Goal: Transaction & Acquisition: Purchase product/service

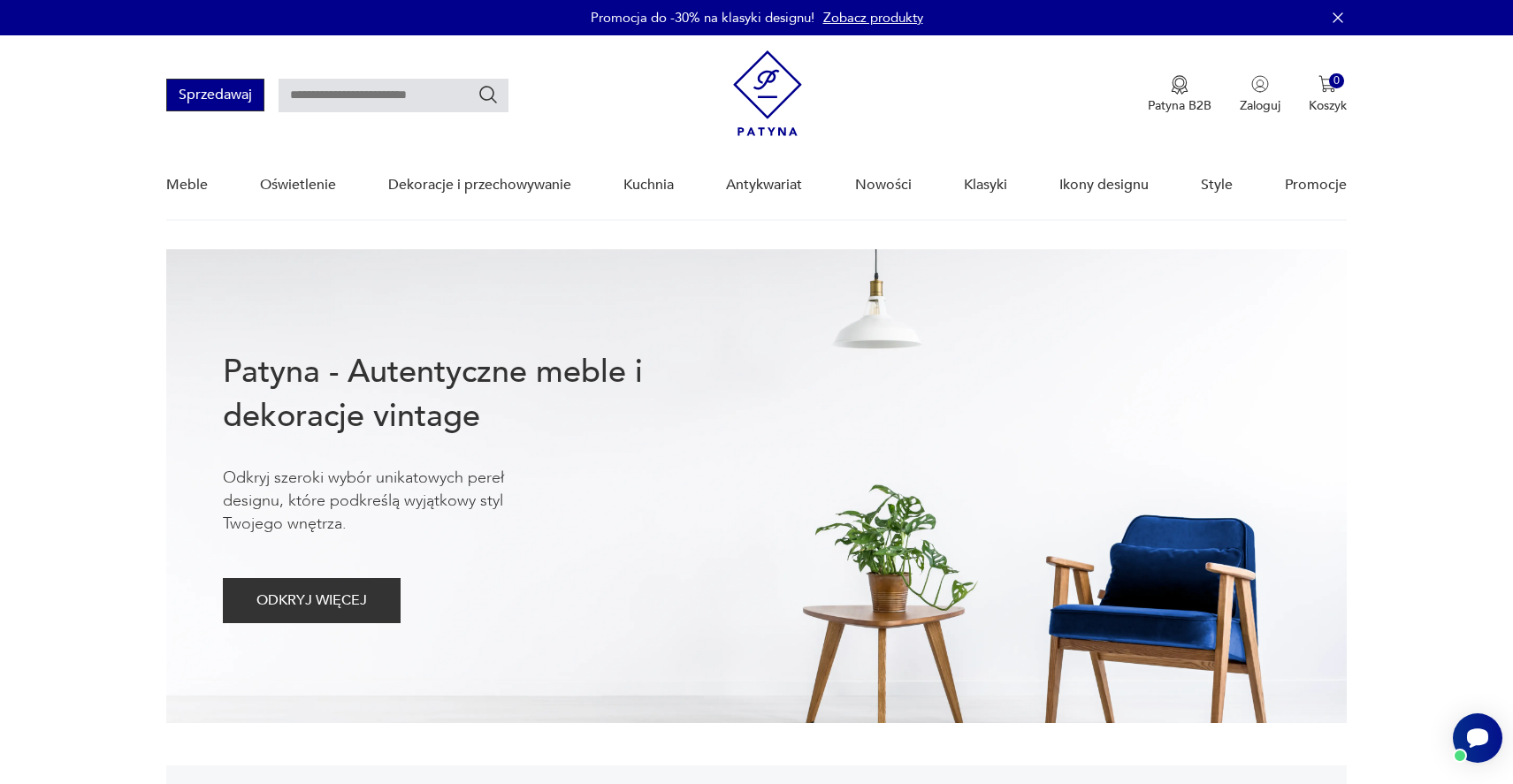
click at [226, 89] on button "Sprzedawaj" at bounding box center [216, 95] width 98 height 33
click at [374, 84] on input "text" at bounding box center [393, 96] width 230 height 34
type input "****"
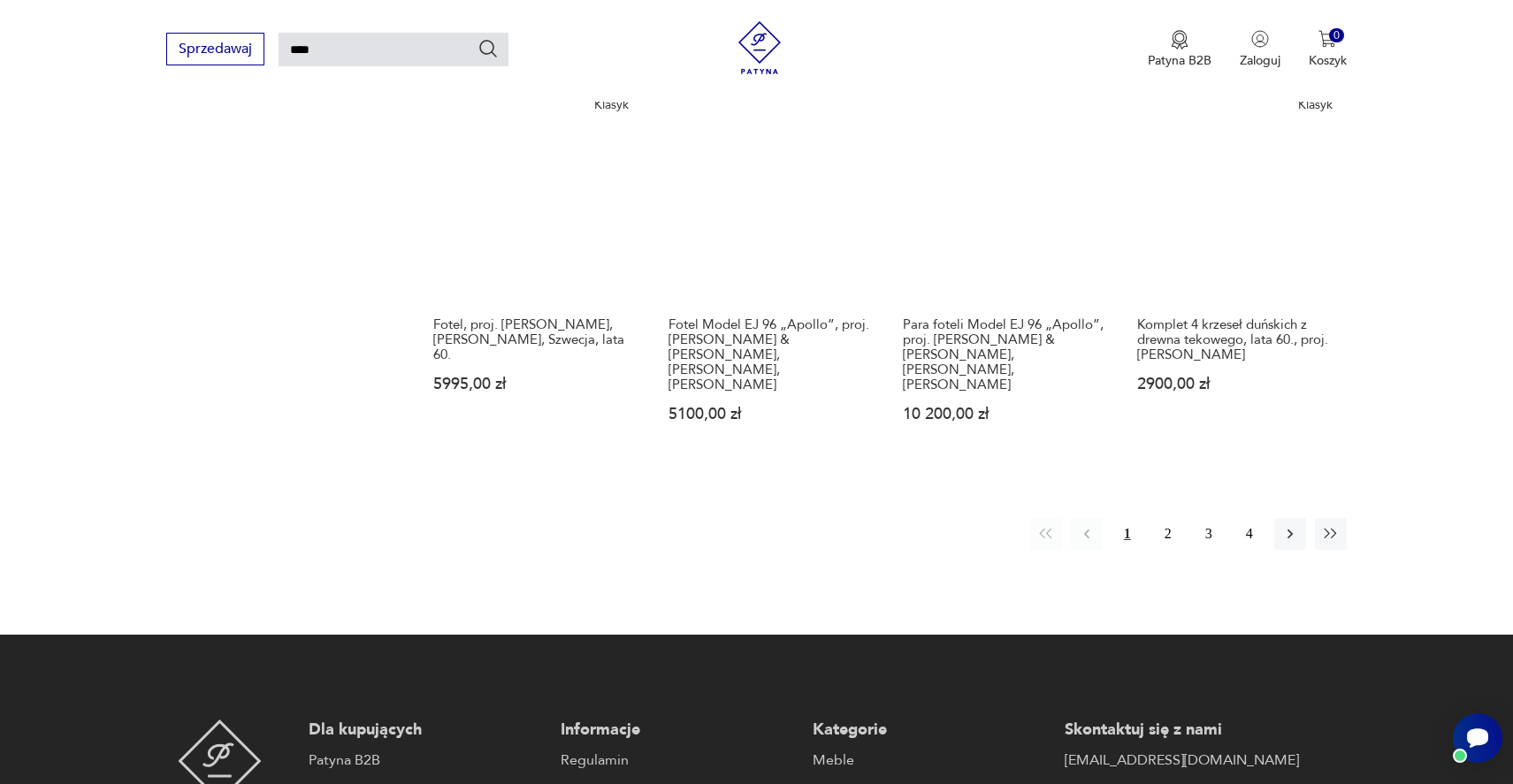
scroll to position [1446, 0]
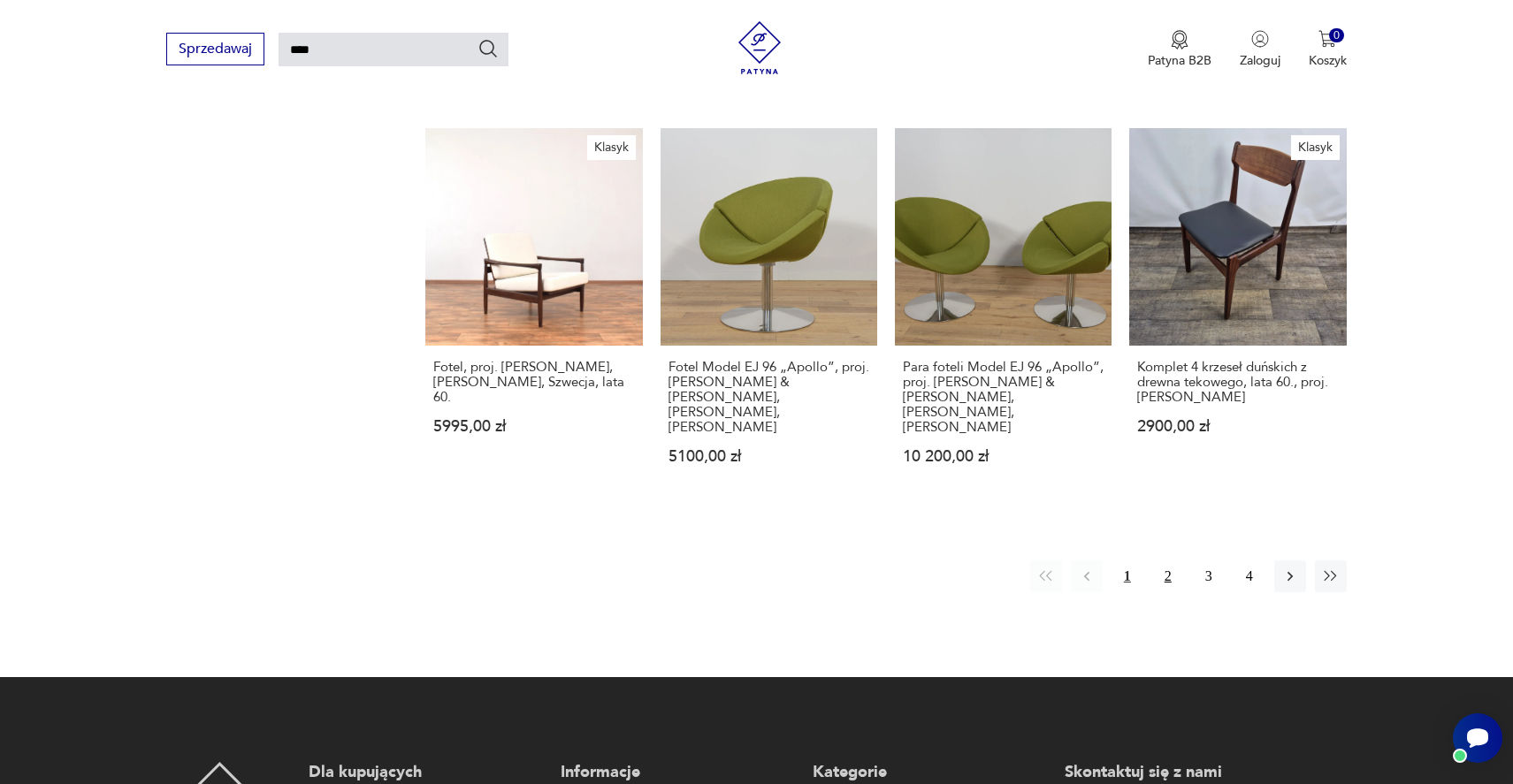
click at [1163, 561] on button "2" at bounding box center [1169, 577] width 32 height 32
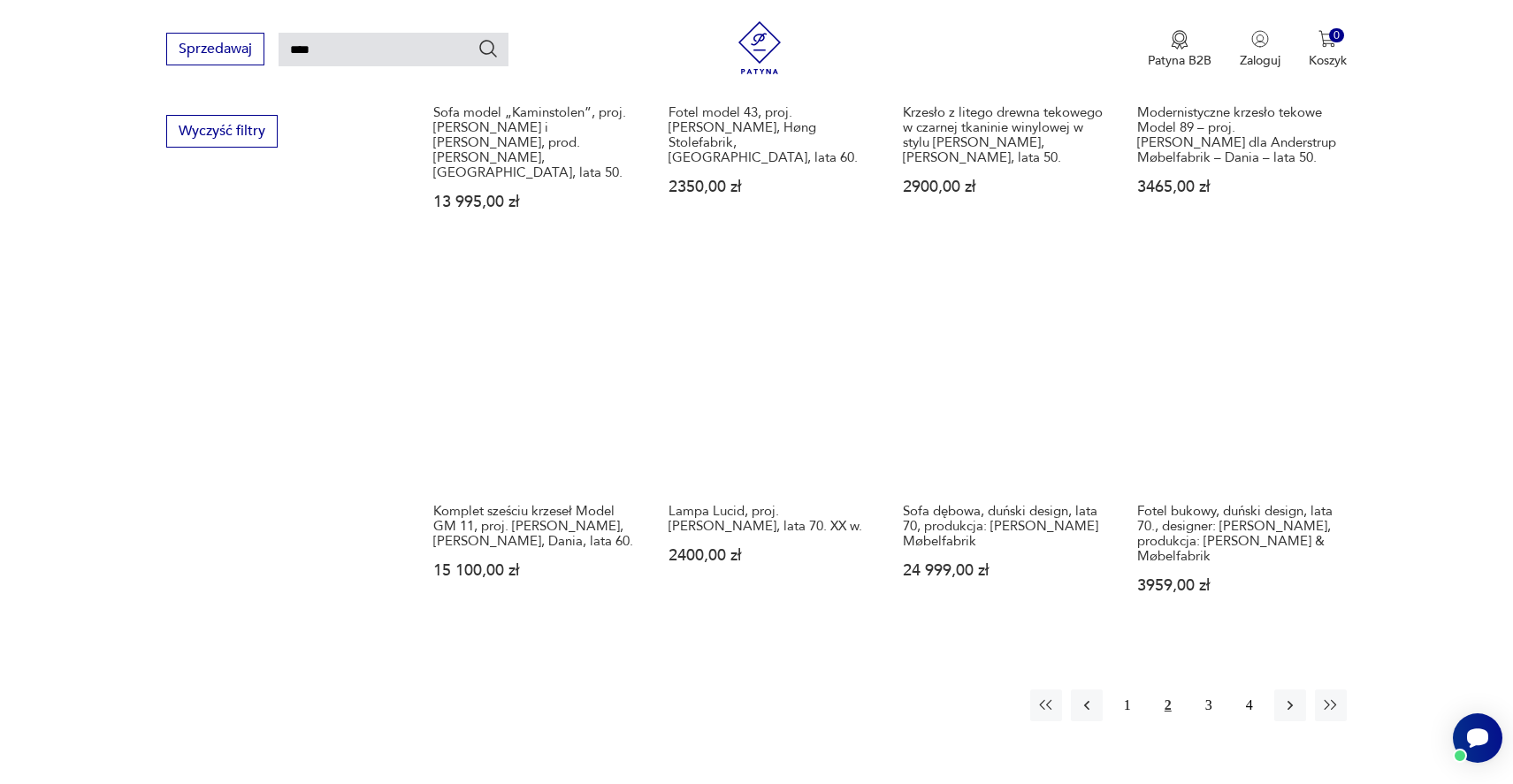
scroll to position [1286, 0]
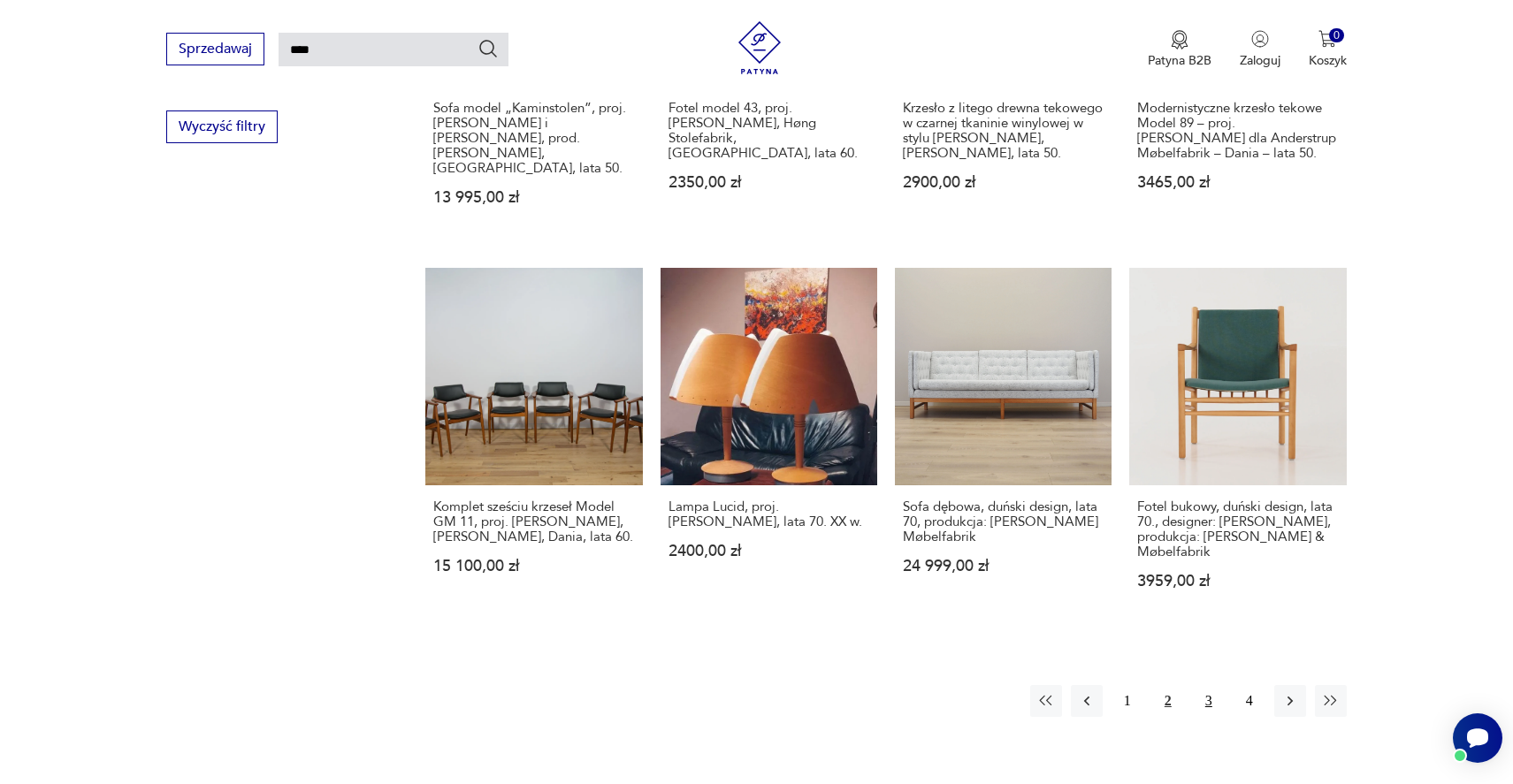
click at [1204, 686] on button "3" at bounding box center [1209, 702] width 32 height 32
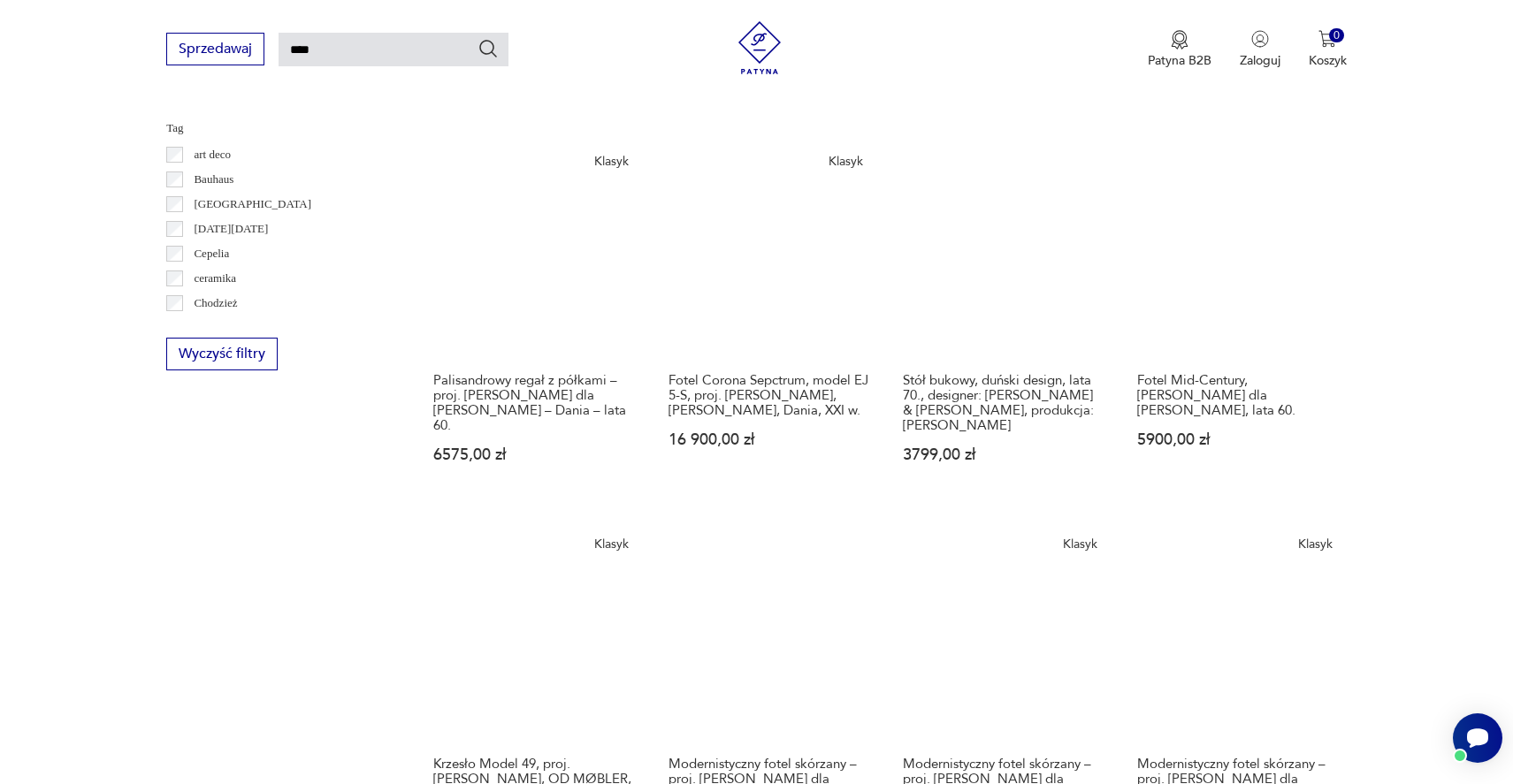
scroll to position [1426, 0]
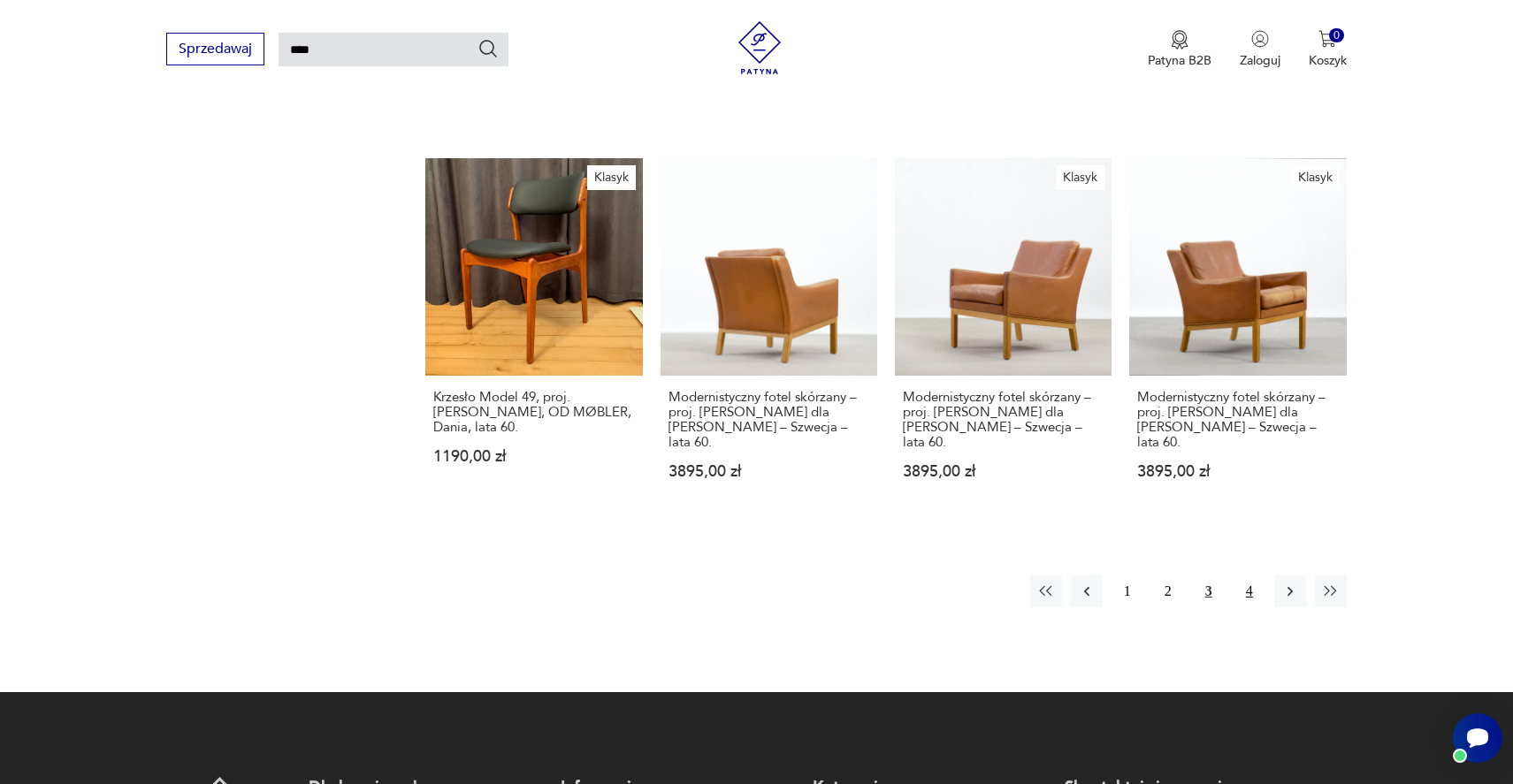
click at [1244, 576] on button "4" at bounding box center [1250, 592] width 32 height 32
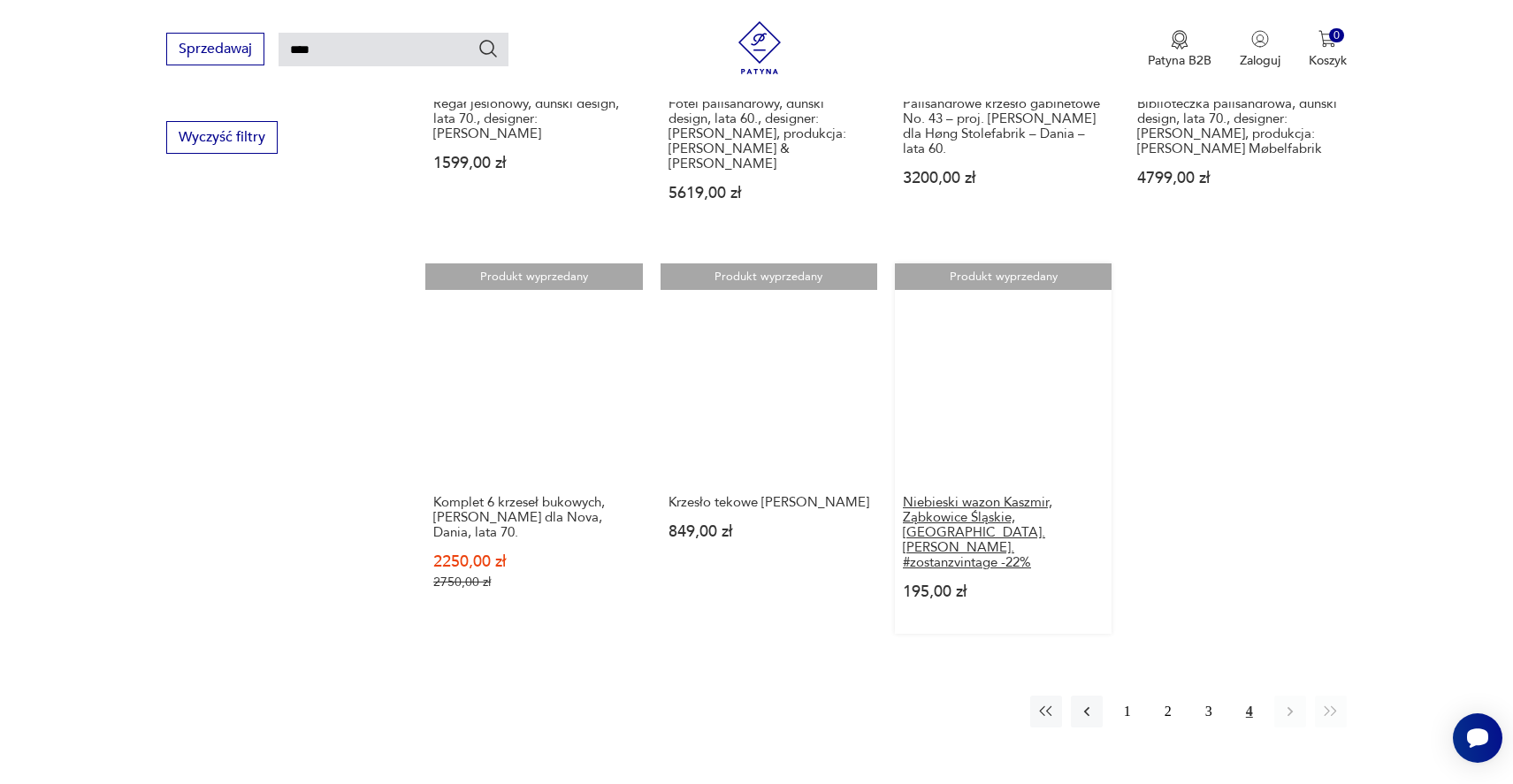
scroll to position [1311, 0]
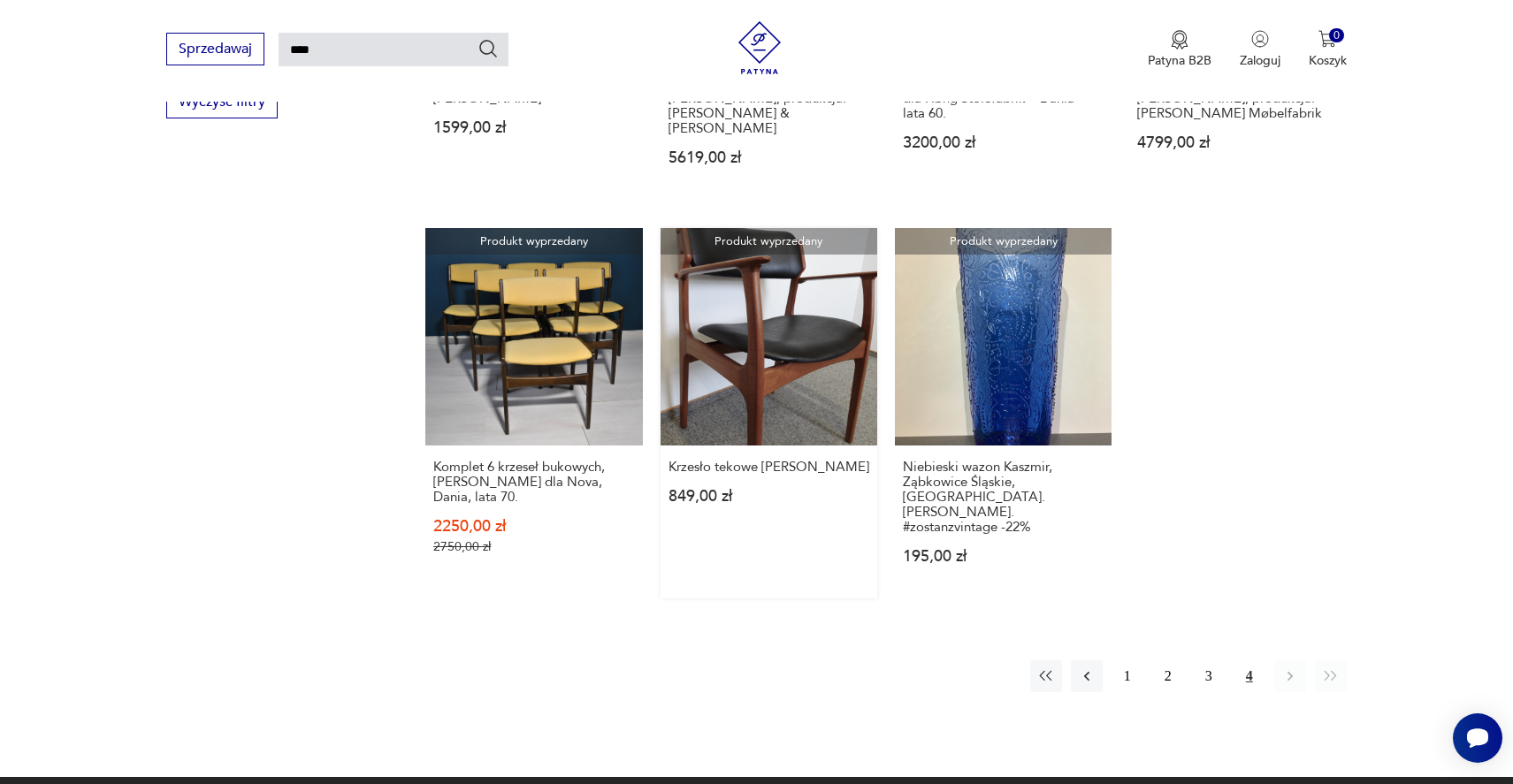
click at [756, 329] on link "Produkt wyprzedany Krzesło tekowe ERIK BUCK 849,00 zł" at bounding box center [769, 412] width 216 height 369
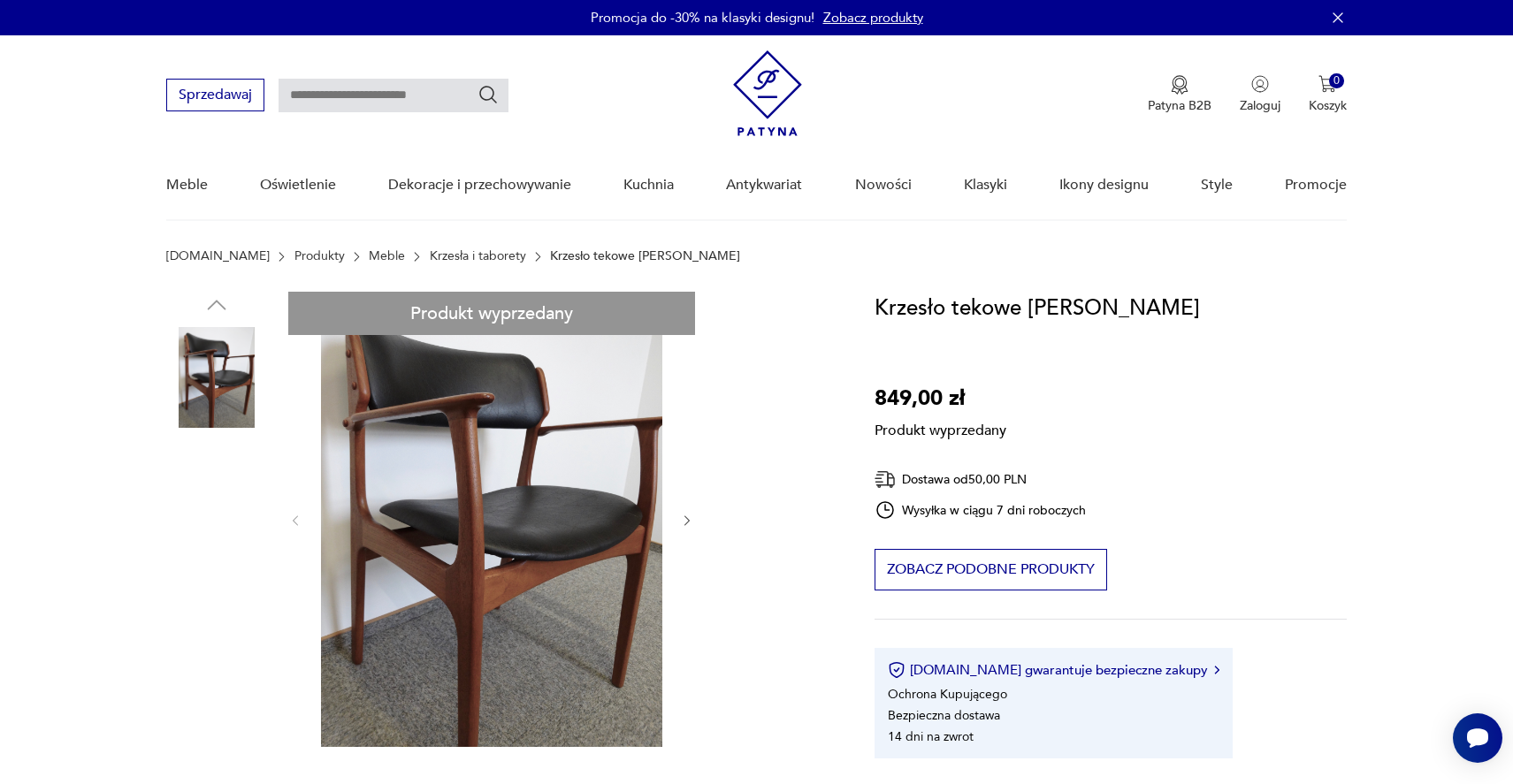
scroll to position [1, 0]
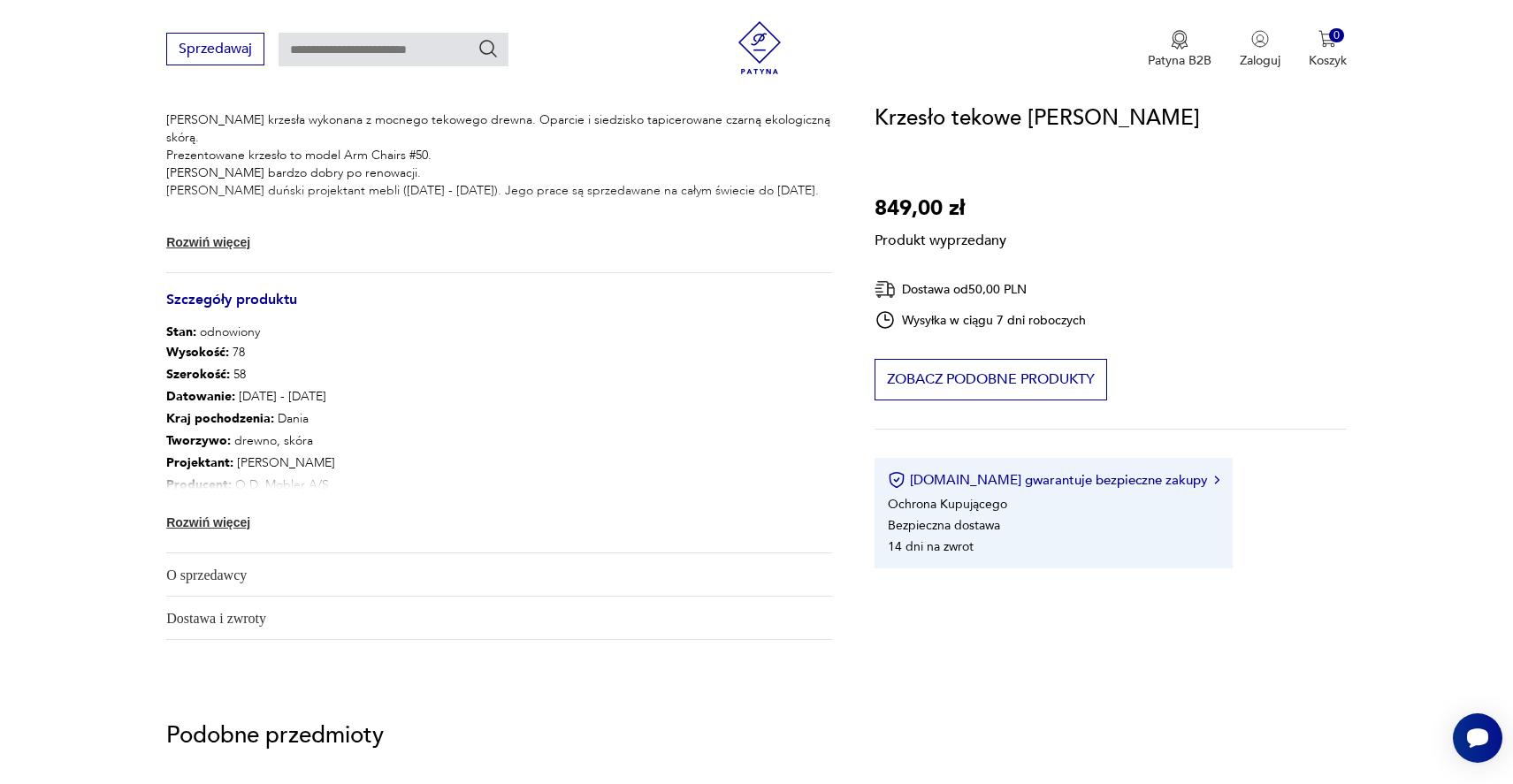
scroll to position [910, 0]
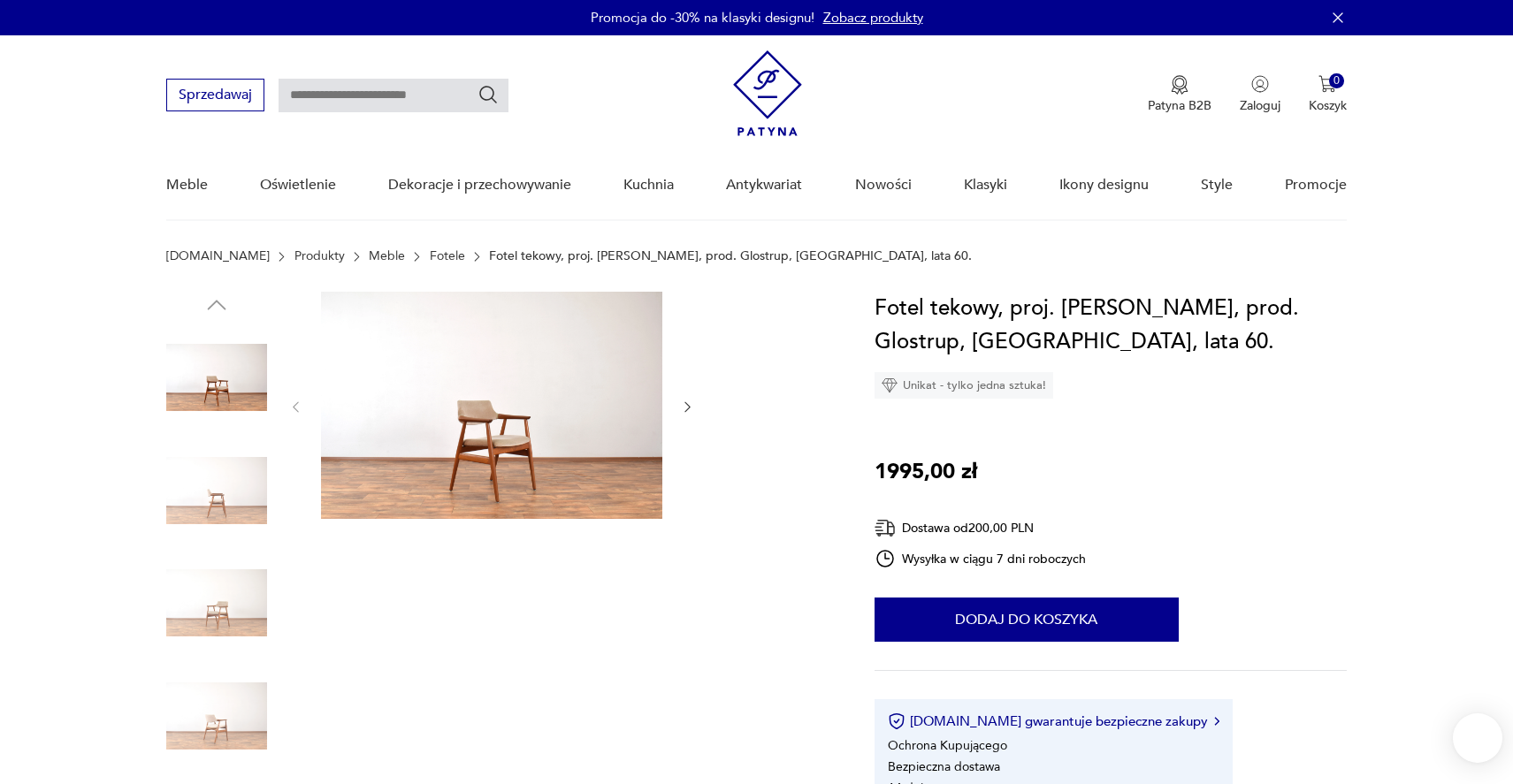
click at [251, 489] on img at bounding box center [216, 491] width 101 height 101
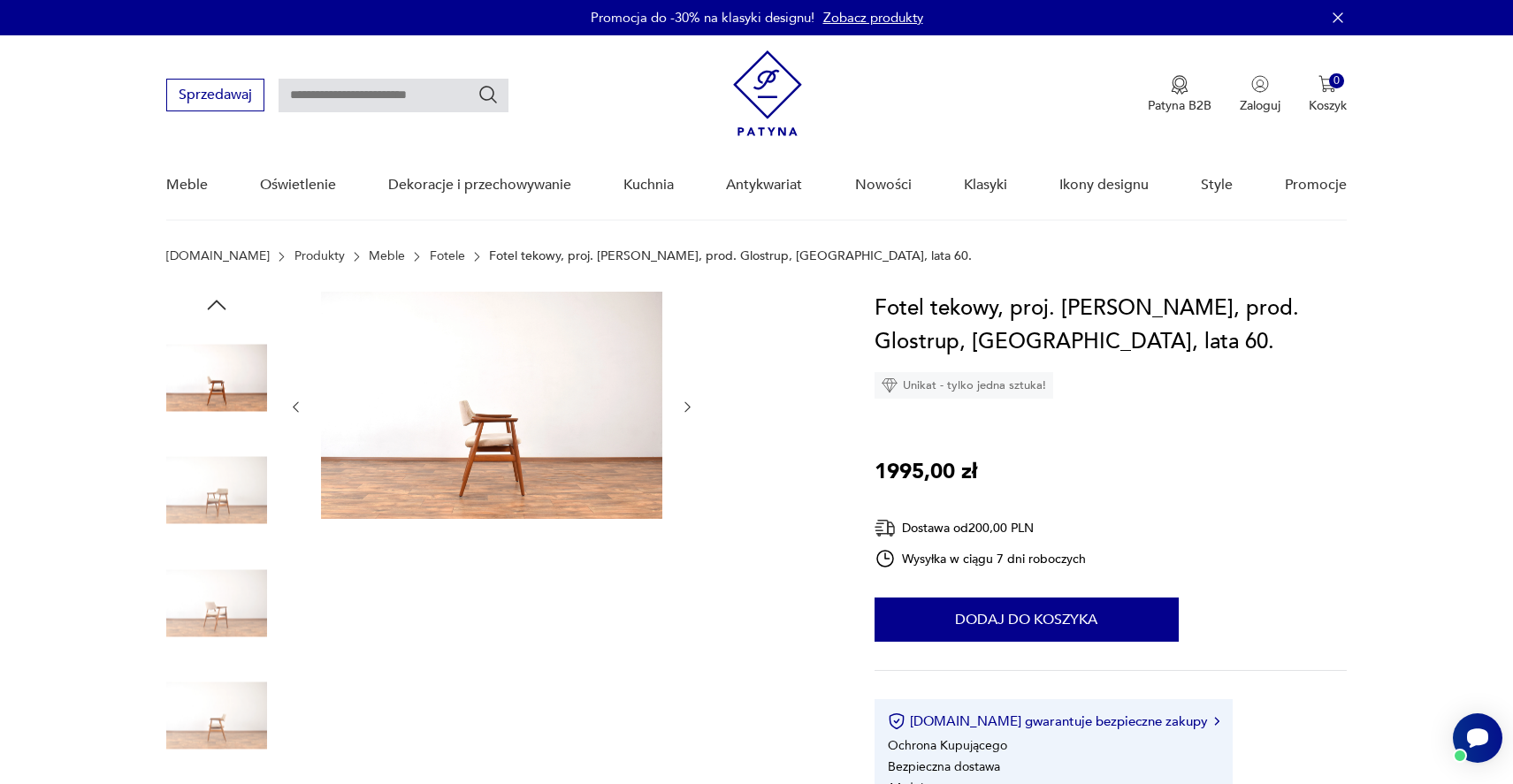
click at [215, 565] on img at bounding box center [216, 603] width 101 height 101
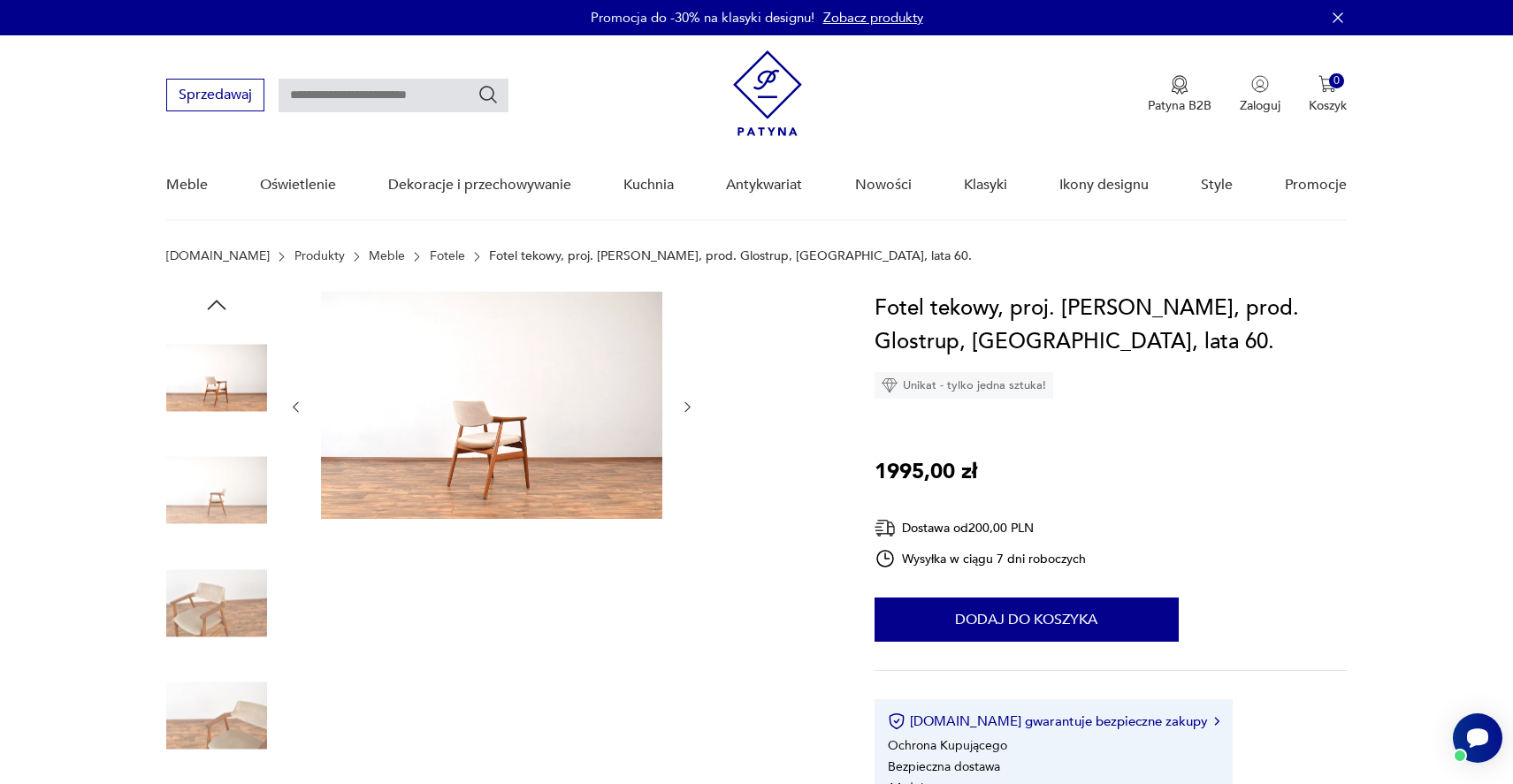
click at [192, 618] on img at bounding box center [216, 603] width 101 height 101
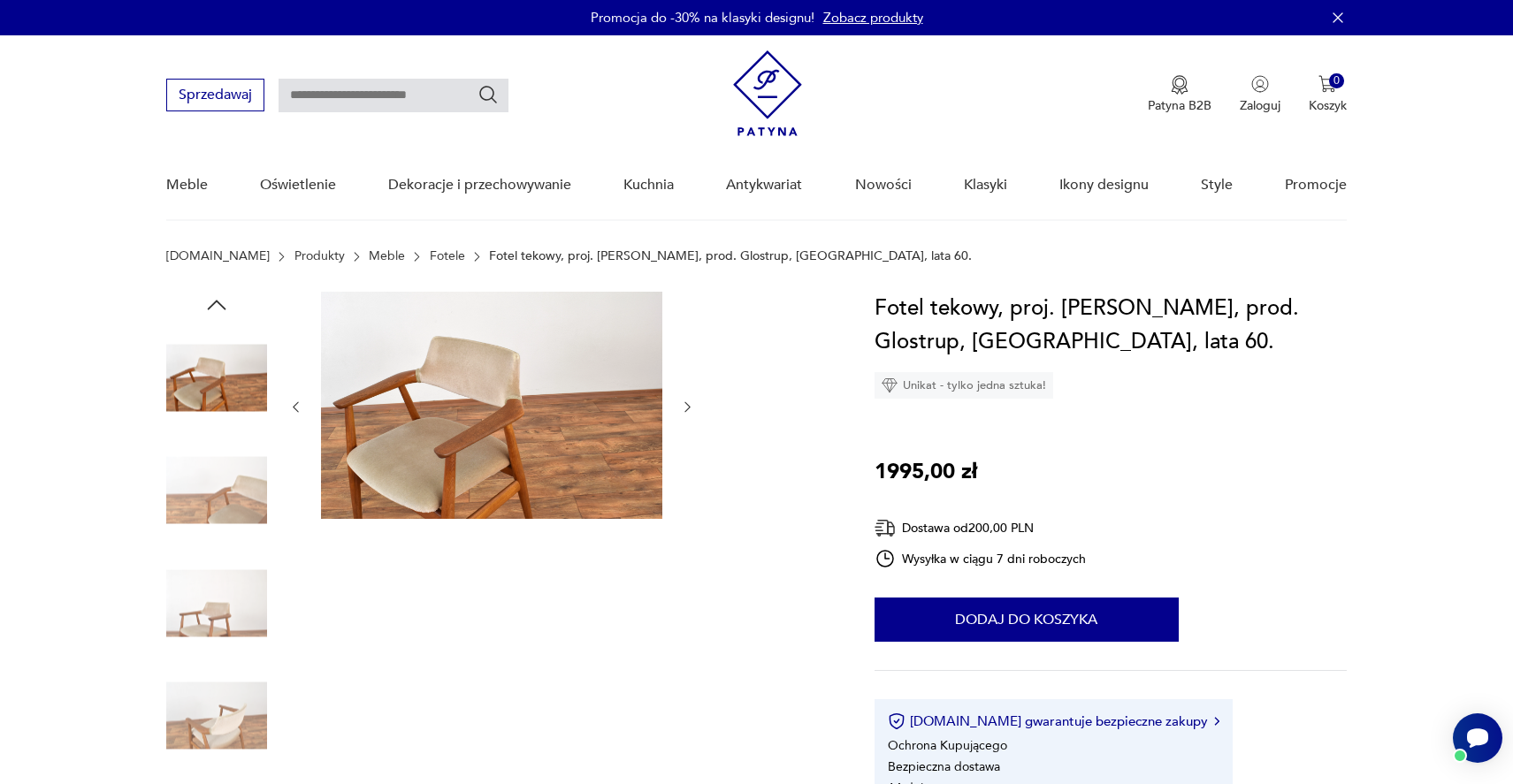
click at [217, 611] on img at bounding box center [216, 603] width 101 height 101
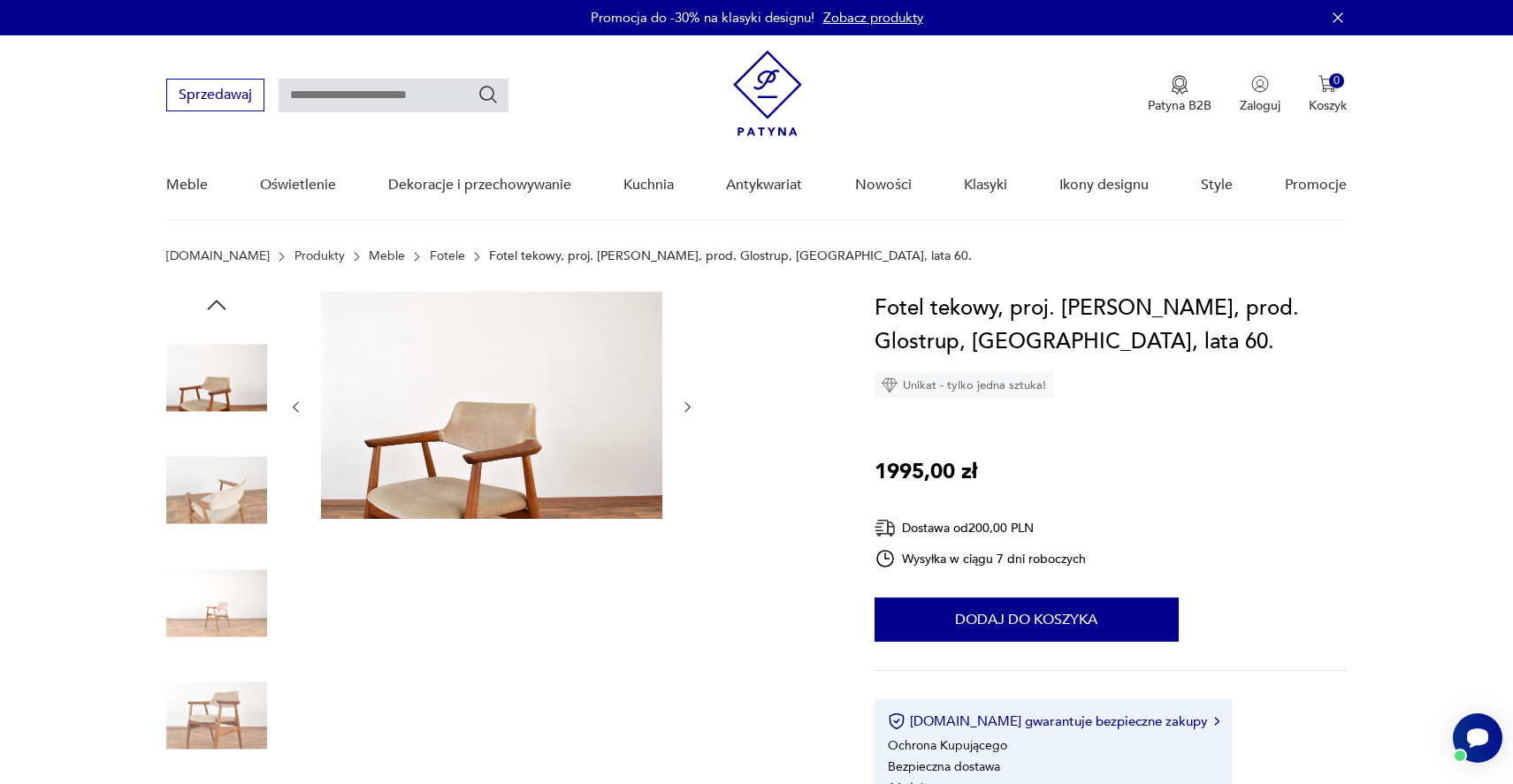
click at [217, 634] on img at bounding box center [216, 603] width 101 height 101
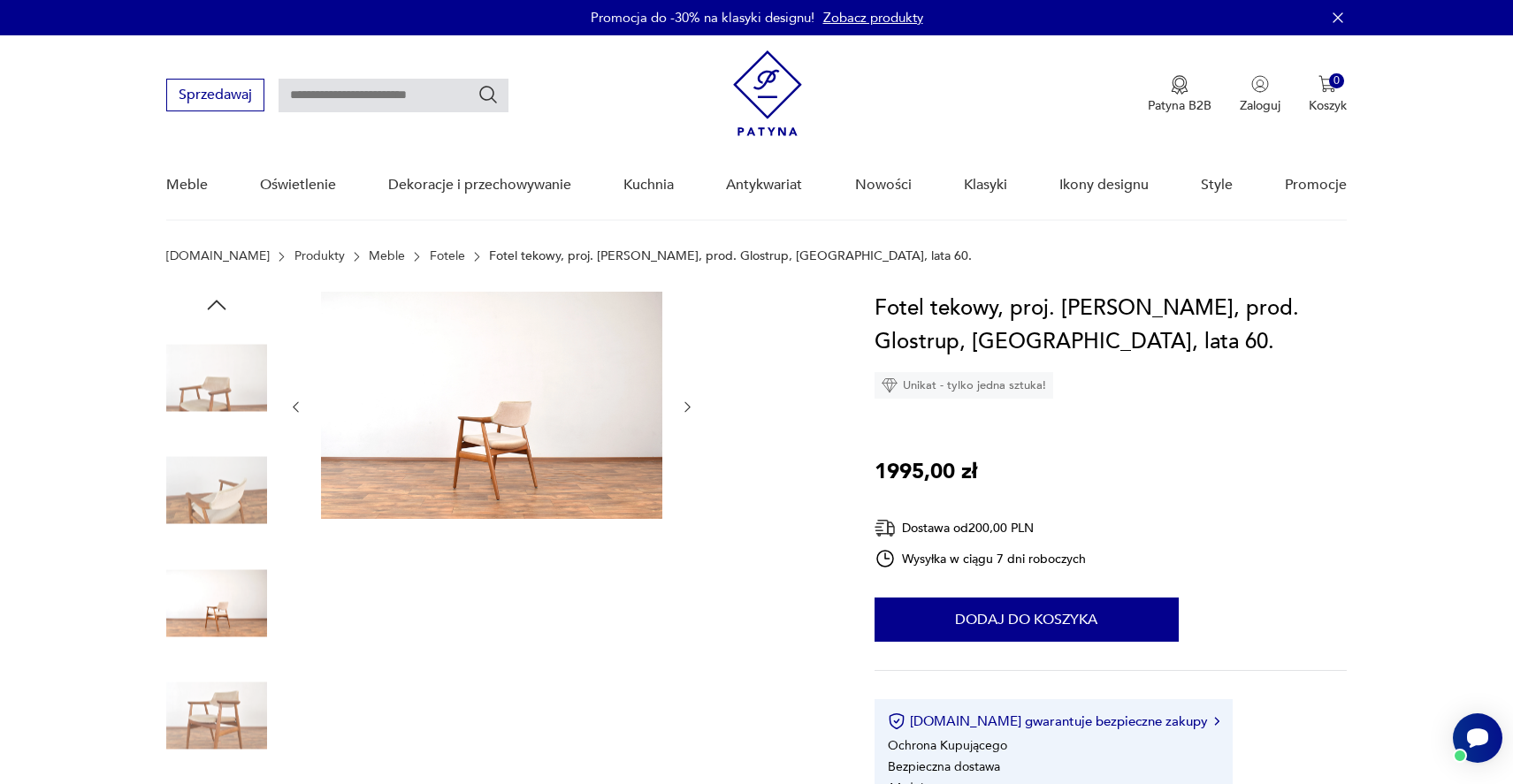
click at [211, 693] on img at bounding box center [216, 716] width 101 height 101
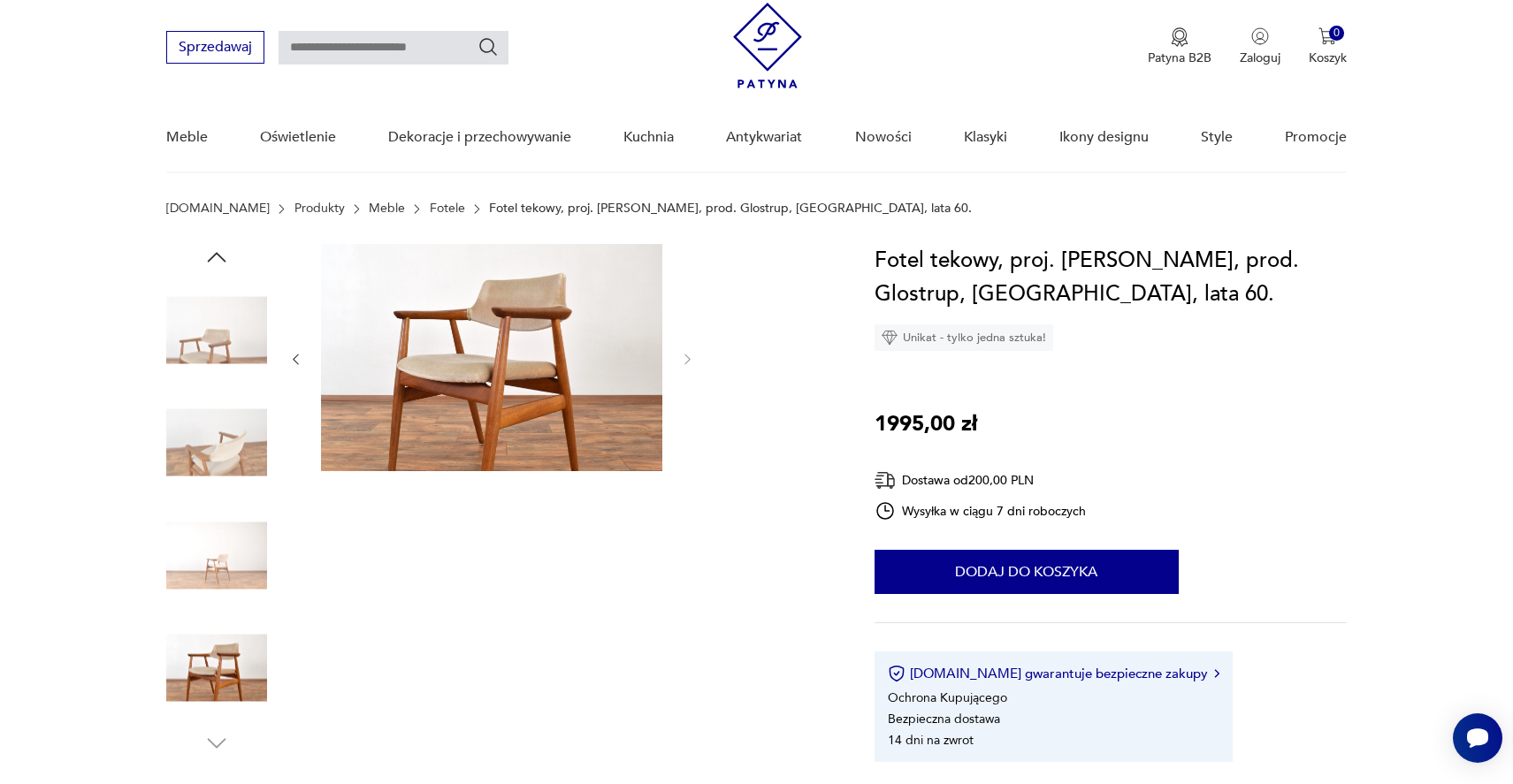
scroll to position [49, 0]
